Goal: Task Accomplishment & Management: Manage account settings

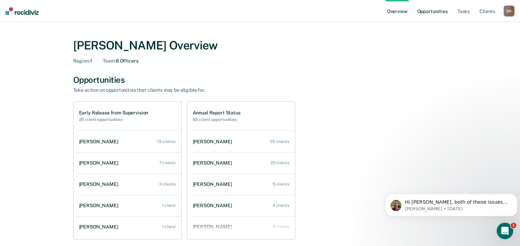
click at [430, 13] on link "Opportunities" at bounding box center [431, 11] width 33 height 22
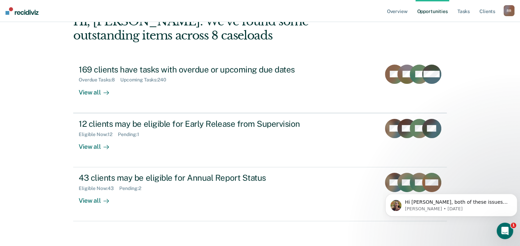
scroll to position [59, 0]
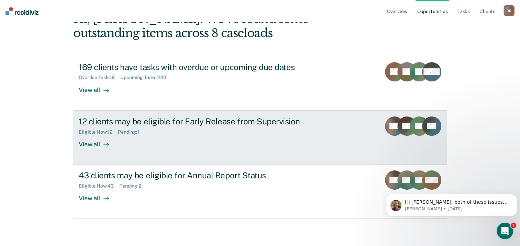
click at [92, 143] on div "View all" at bounding box center [98, 141] width 38 height 13
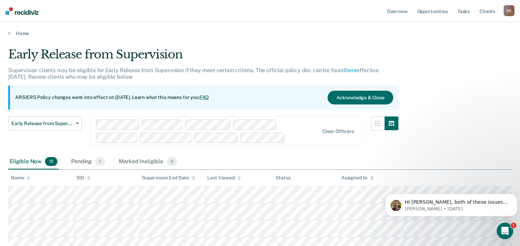
click at [19, 177] on div "Name" at bounding box center [20, 178] width 19 height 6
click at [466, 12] on link "Tasks" at bounding box center [463, 11] width 15 height 22
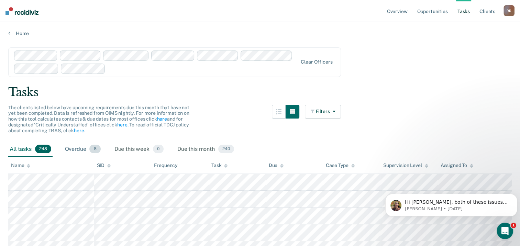
click at [76, 150] on div "Overdue 8" at bounding box center [83, 149] width 38 height 15
